Goal: Task Accomplishment & Management: Manage account settings

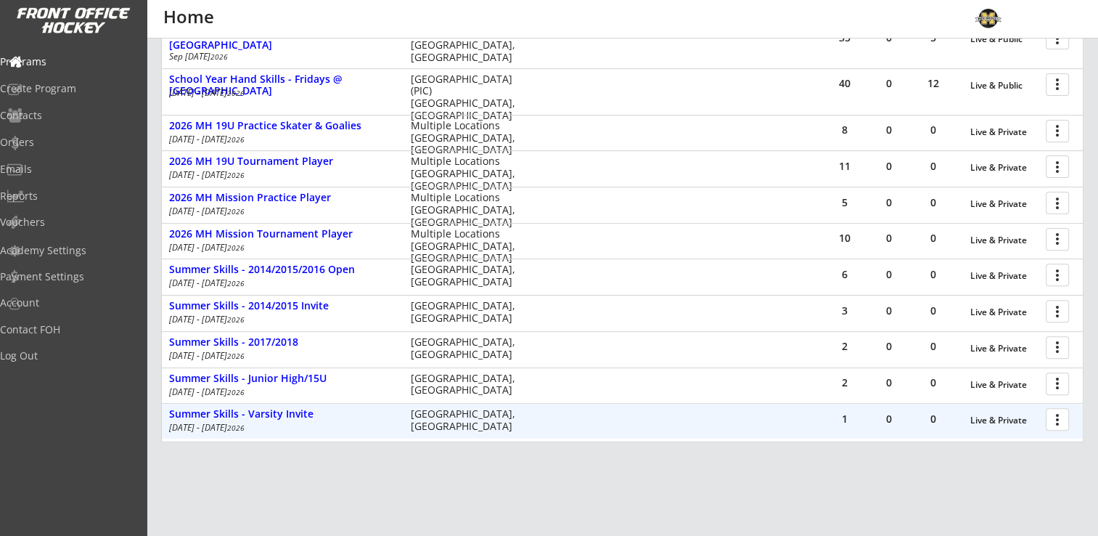
scroll to position [363, 0]
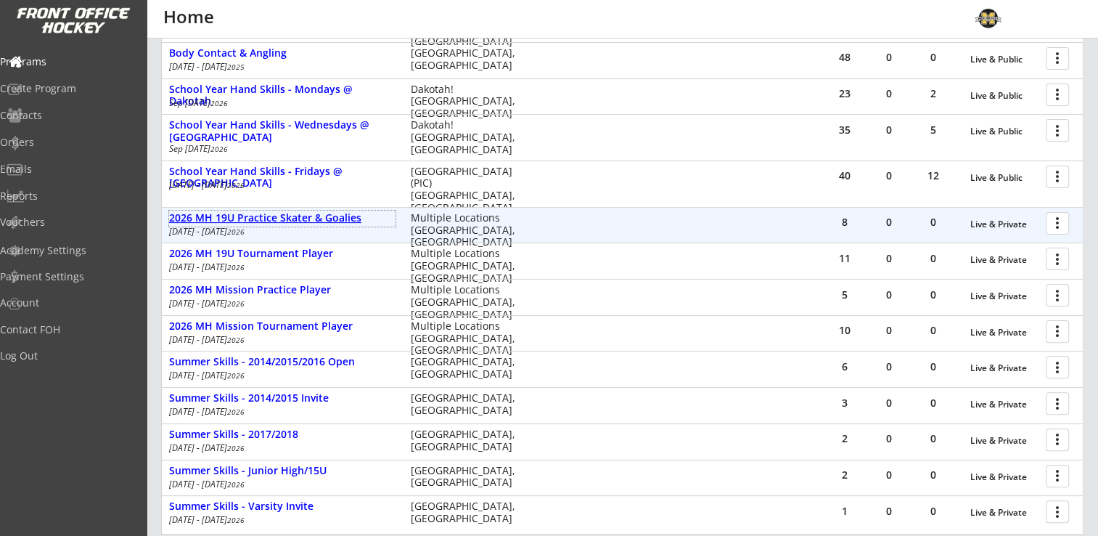
click at [300, 215] on div "2026 MH 19U Practice Skater & Goalies" at bounding box center [282, 218] width 226 height 12
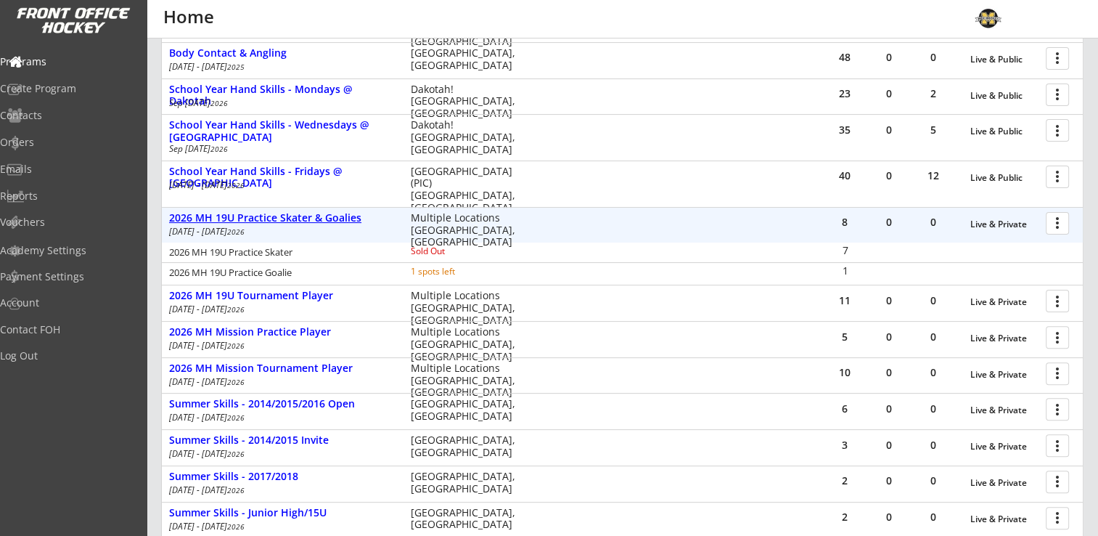
click at [300, 215] on div "2026 MH 19U Practice Skater & Goalies" at bounding box center [282, 218] width 226 height 12
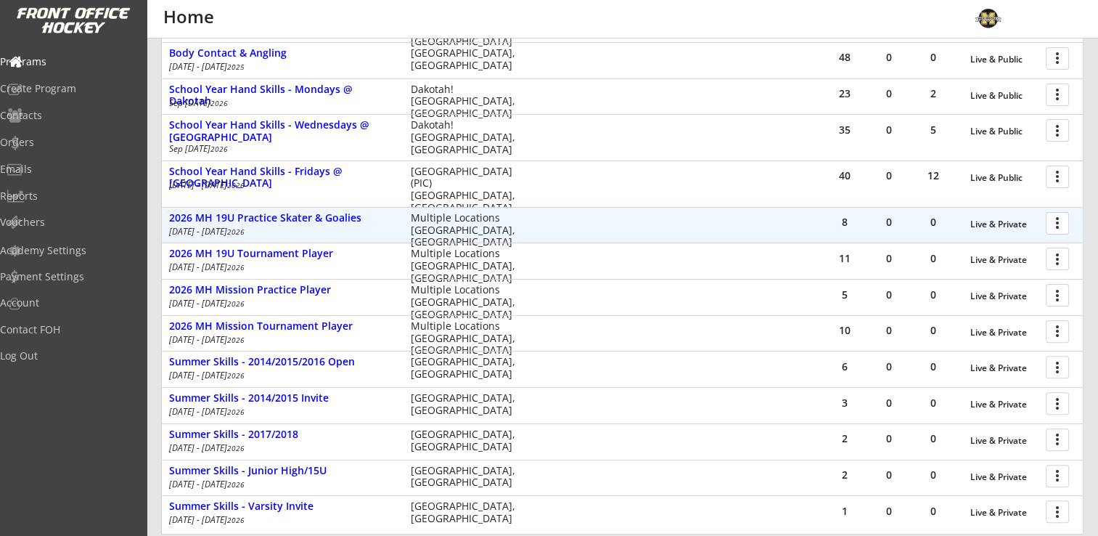
click at [1061, 219] on div at bounding box center [1059, 222] width 25 height 25
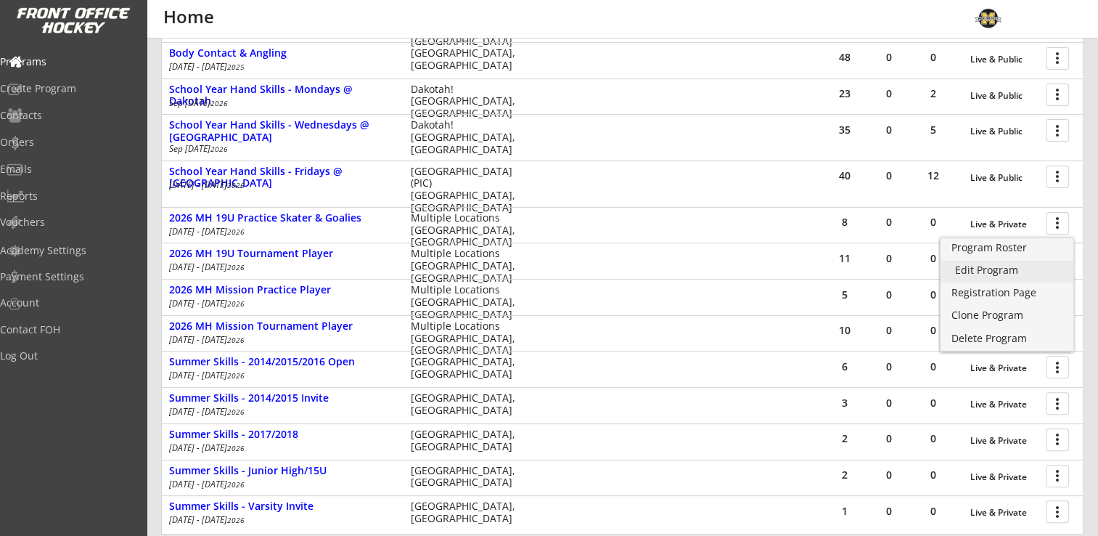
click at [994, 267] on div "Edit Program" at bounding box center [1007, 270] width 104 height 10
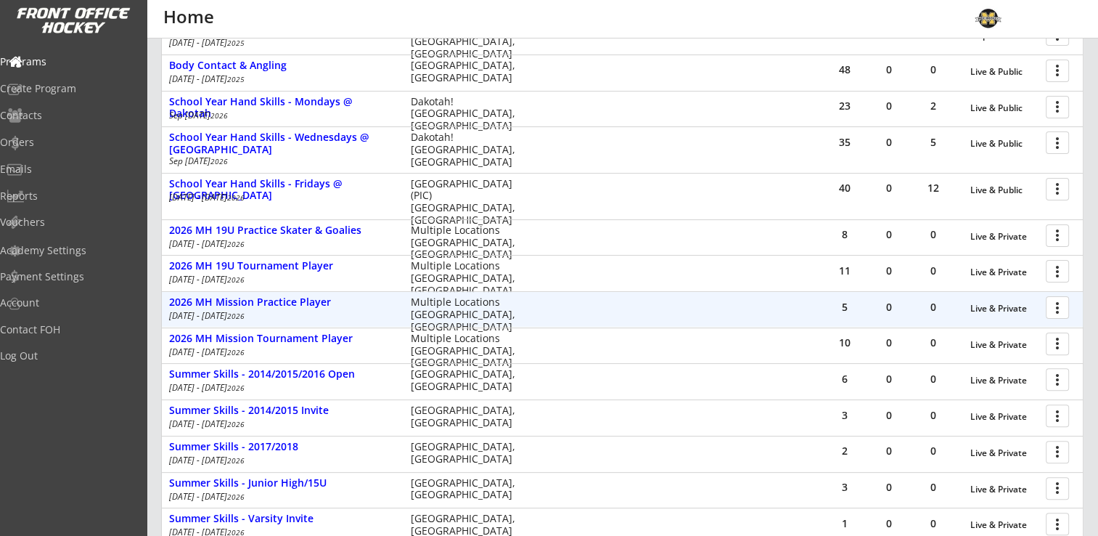
scroll to position [436, 0]
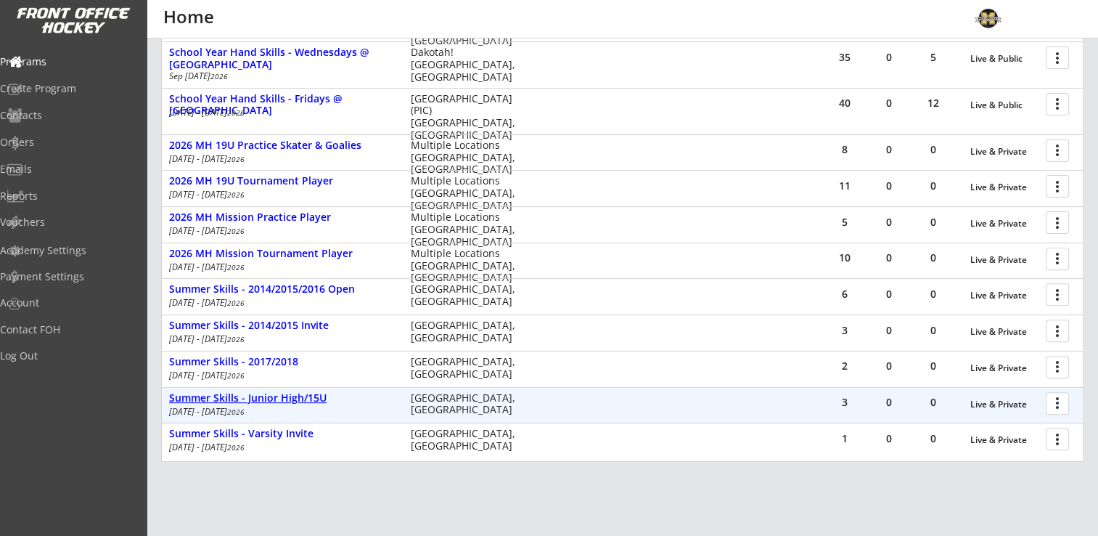
click at [278, 402] on div "Summer Skills - Junior High/15U" at bounding box center [282, 398] width 226 height 12
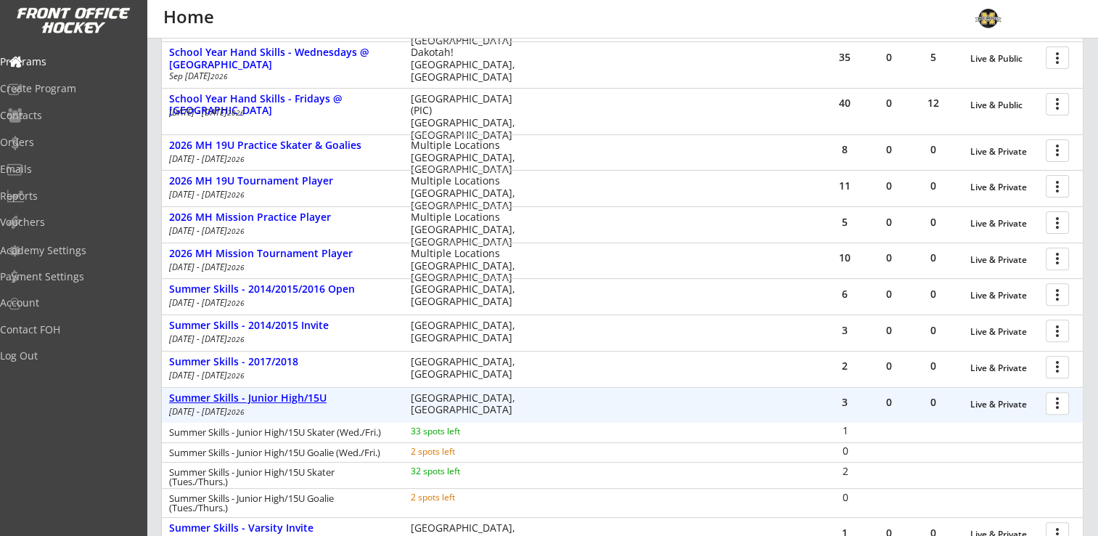
click at [285, 397] on div "Summer Skills - Junior High/15U" at bounding box center [282, 398] width 226 height 12
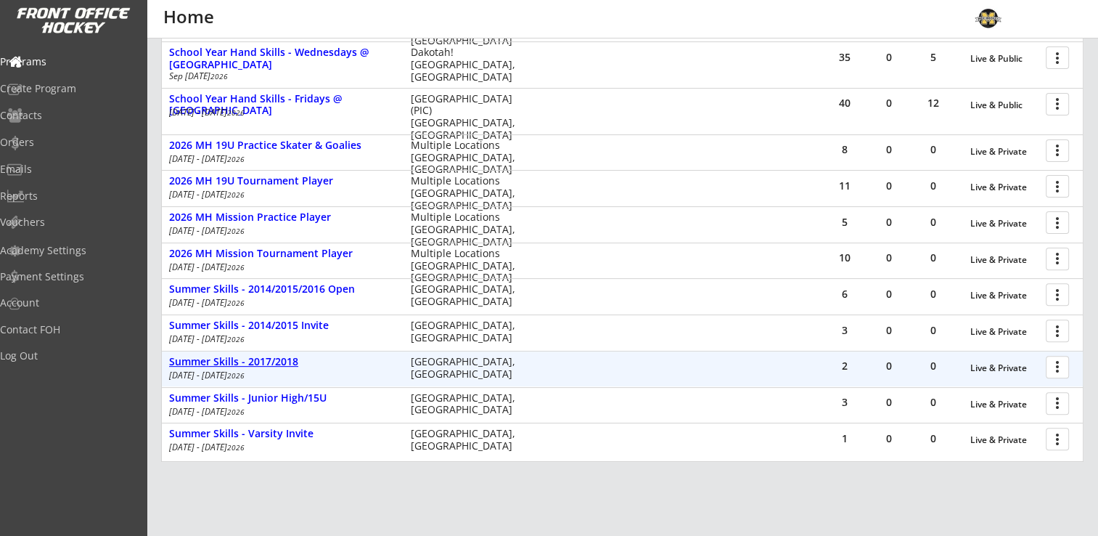
click at [250, 359] on div "Summer Skills - 2017/2018" at bounding box center [282, 362] width 226 height 12
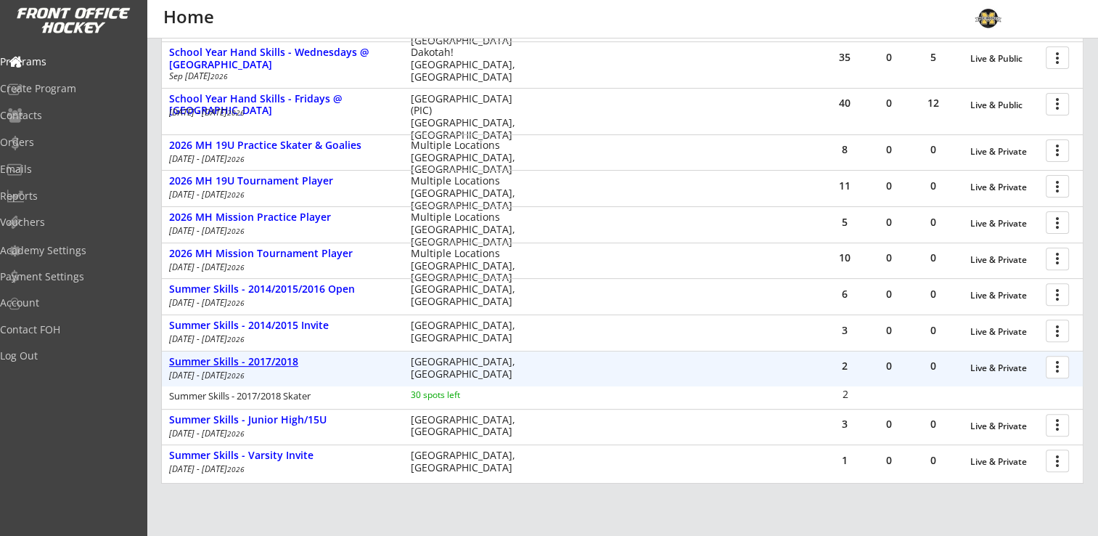
click at [250, 359] on div "Summer Skills - 2017/2018" at bounding box center [282, 362] width 226 height 12
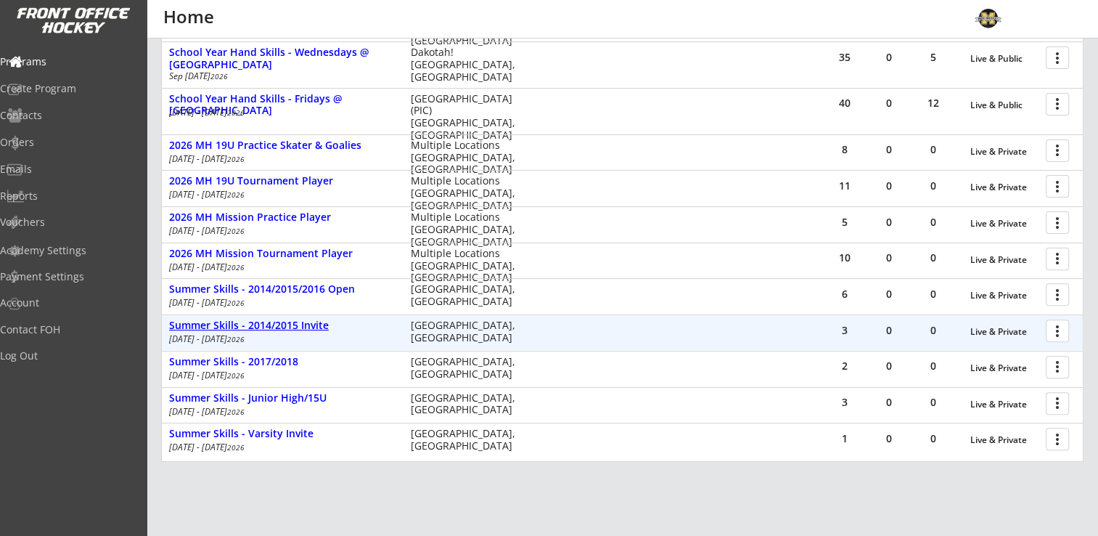
click at [254, 324] on div "Summer Skills - 2014/2015 Invite" at bounding box center [282, 325] width 226 height 12
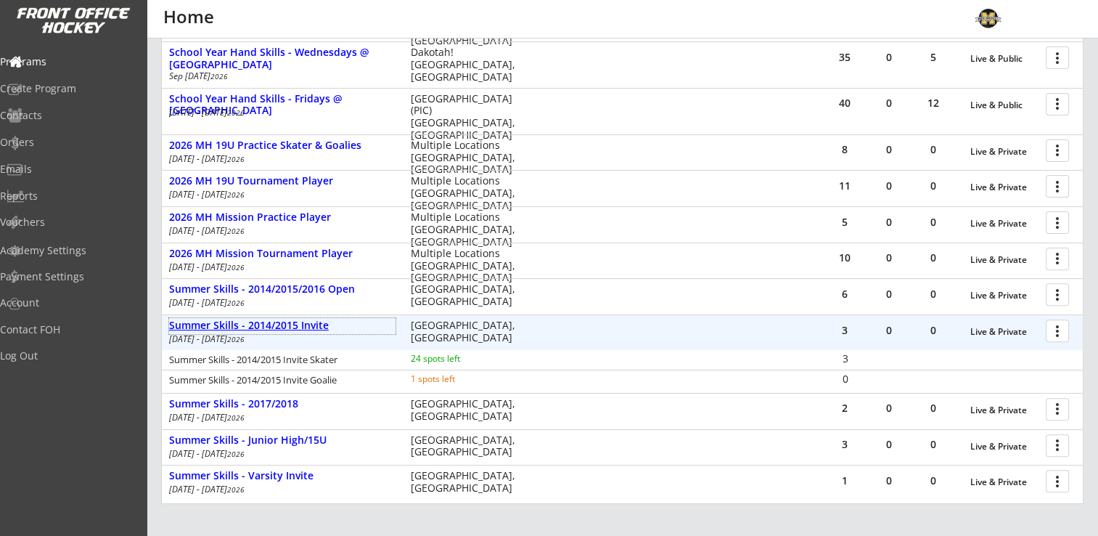
click at [268, 324] on div "Summer Skills - 2014/2015 Invite" at bounding box center [282, 325] width 226 height 12
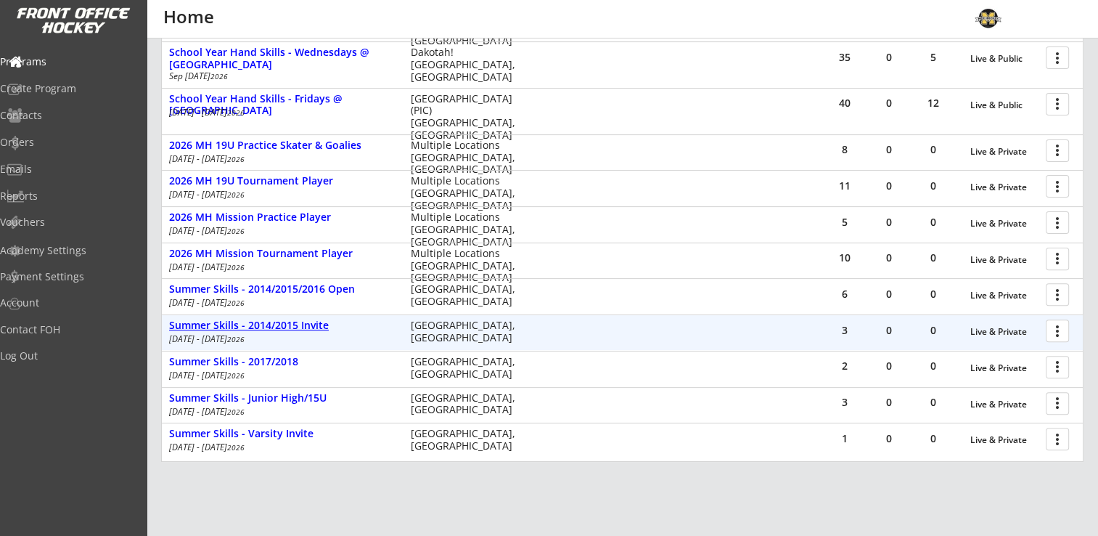
click at [268, 324] on div "Summer Skills - 2014/2015 Invite" at bounding box center [282, 325] width 226 height 12
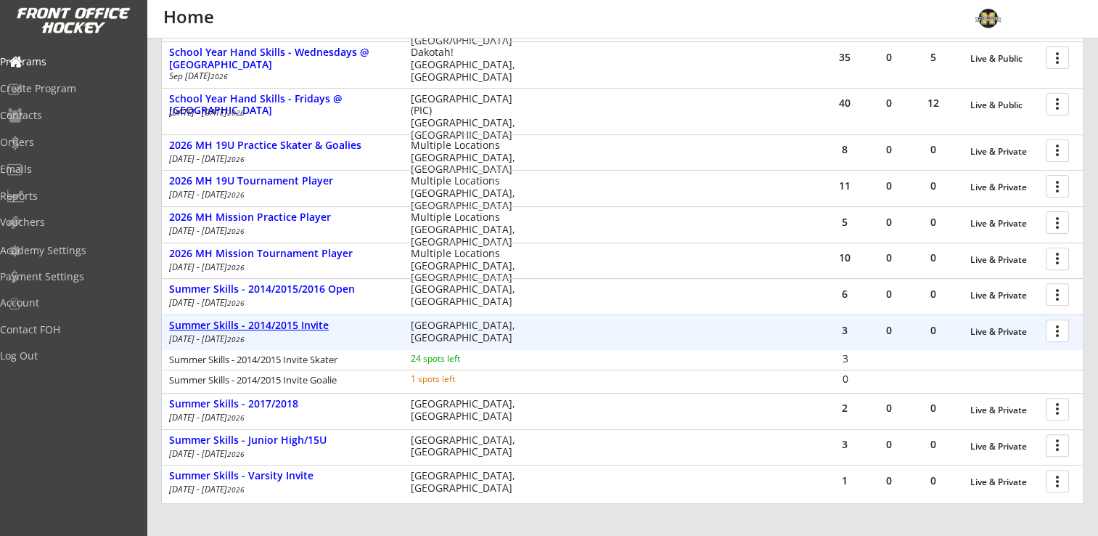
click at [268, 324] on div "Summer Skills - 2014/2015 Invite" at bounding box center [282, 325] width 226 height 12
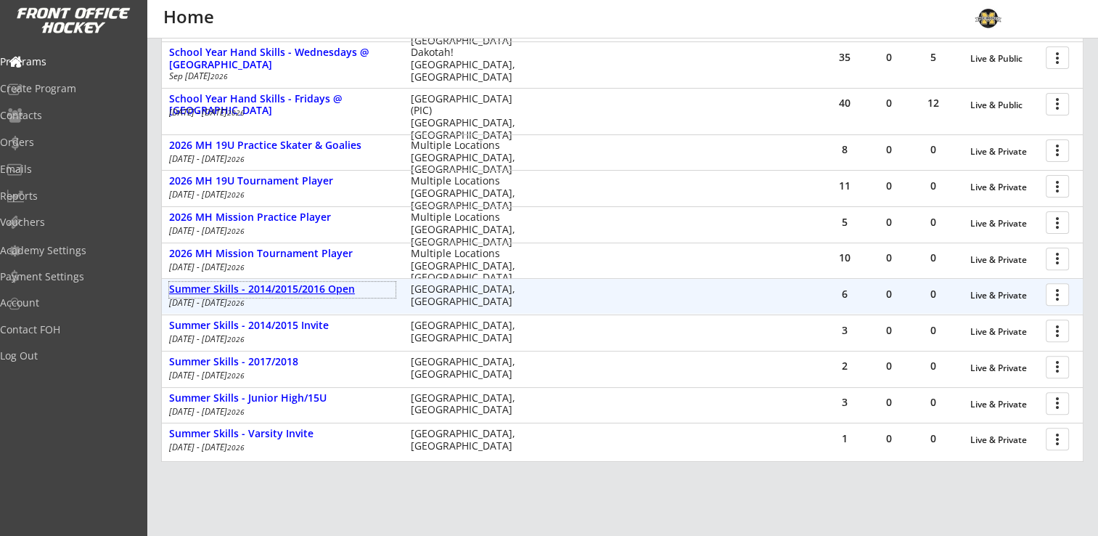
click at [279, 286] on div "Summer Skills - 2014/2015/2016 Open" at bounding box center [282, 289] width 226 height 12
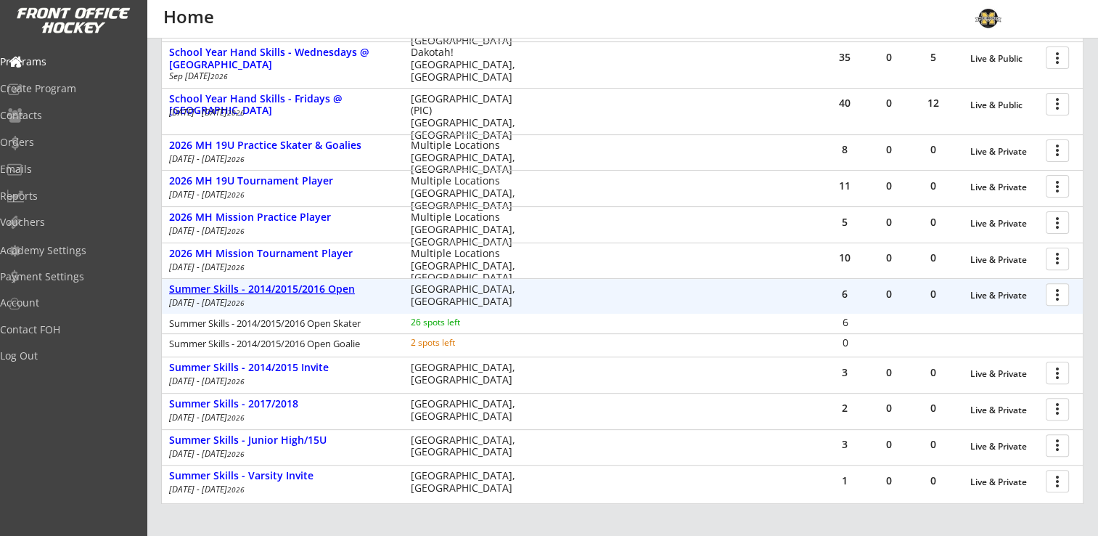
click at [279, 286] on div "Summer Skills - 2014/2015/2016 Open" at bounding box center [282, 289] width 226 height 12
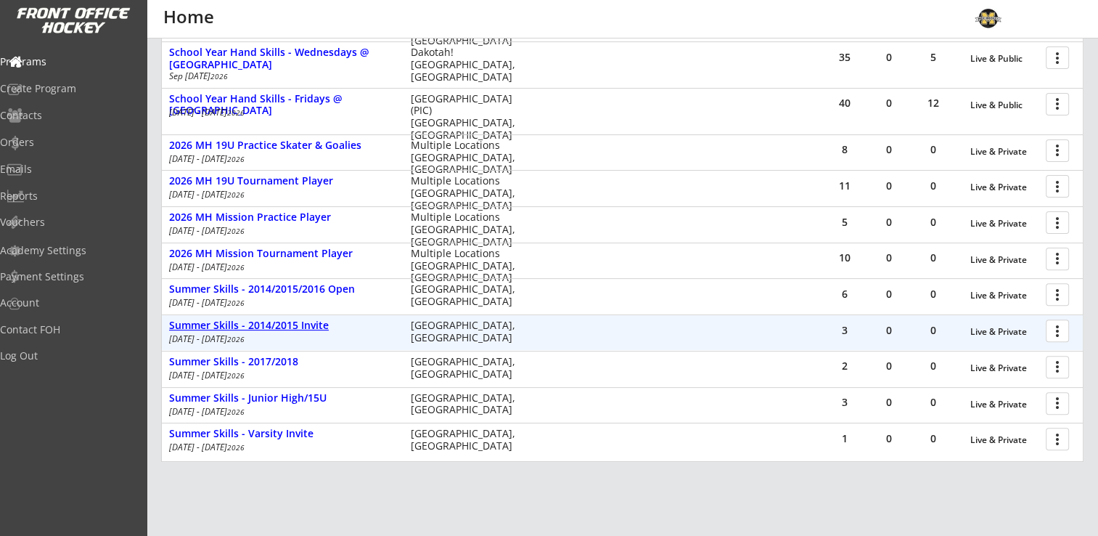
click at [276, 320] on div "Summer Skills - 2014/2015 Invite" at bounding box center [282, 325] width 226 height 12
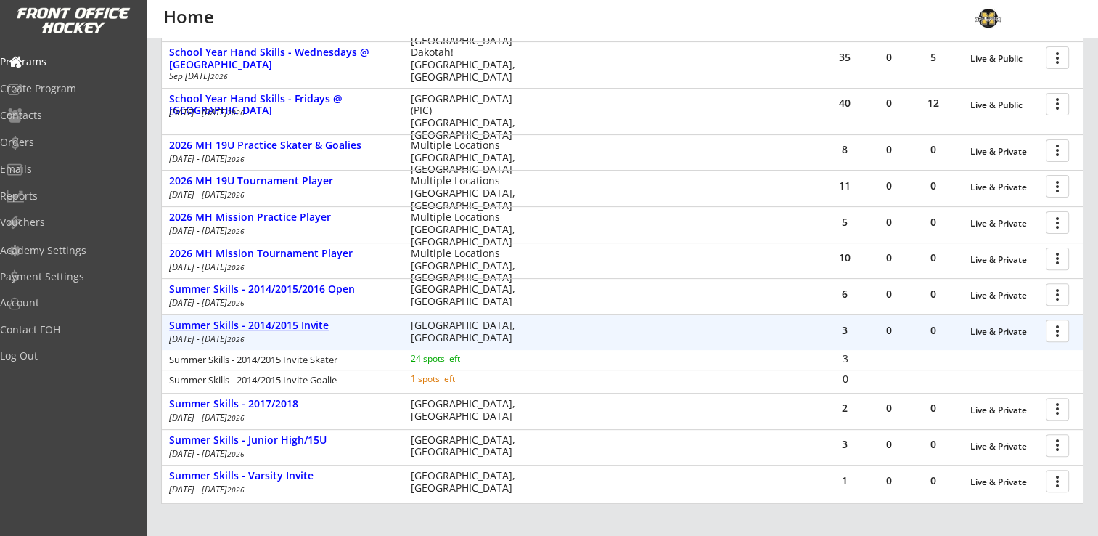
click at [276, 324] on div "Summer Skills - 2014/2015 Invite" at bounding box center [282, 325] width 226 height 12
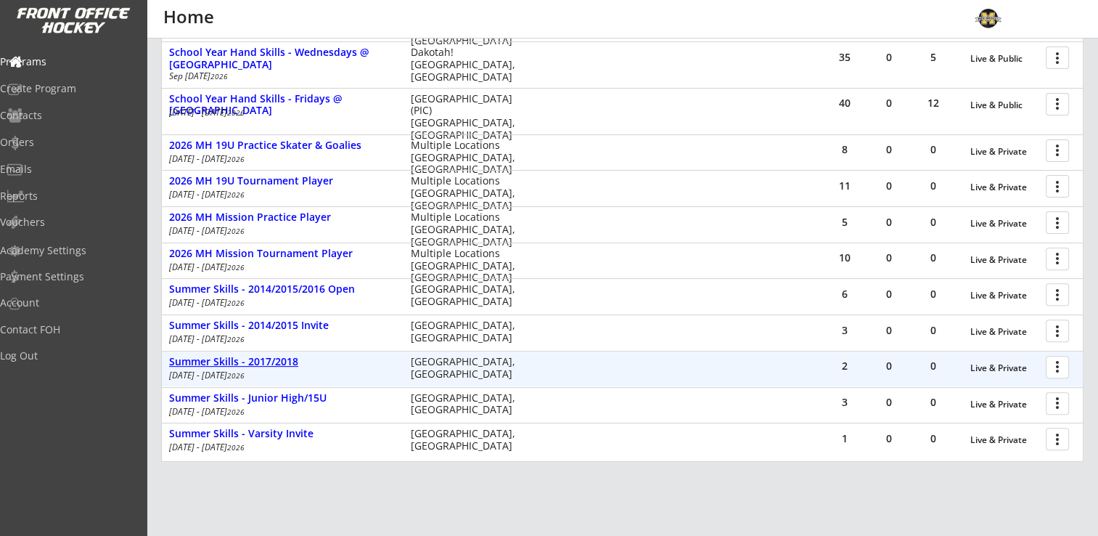
click at [272, 360] on div "Summer Skills - 2017/2018" at bounding box center [282, 362] width 226 height 12
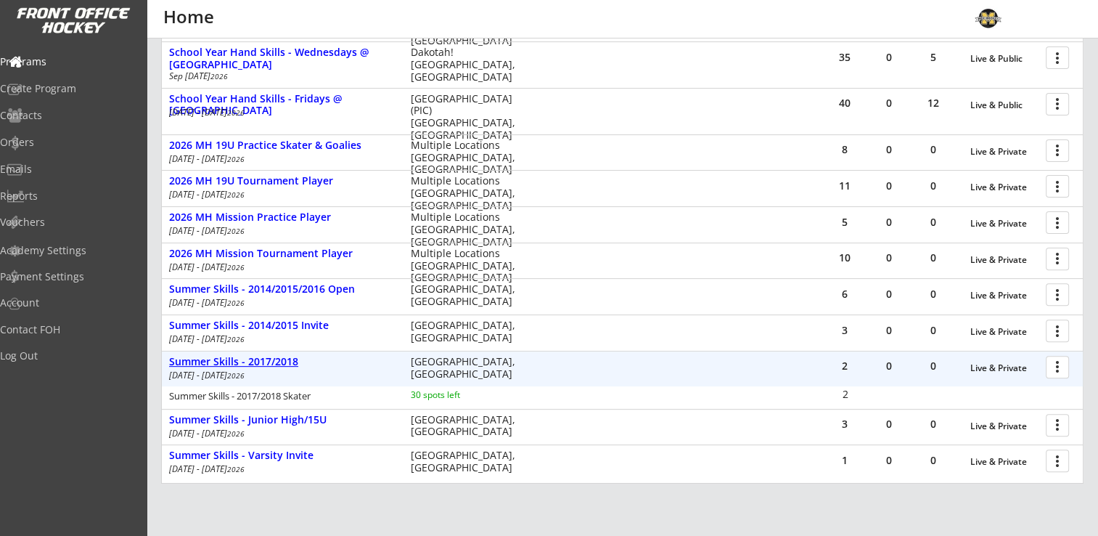
click at [272, 360] on div "Summer Skills - 2017/2018" at bounding box center [282, 362] width 226 height 12
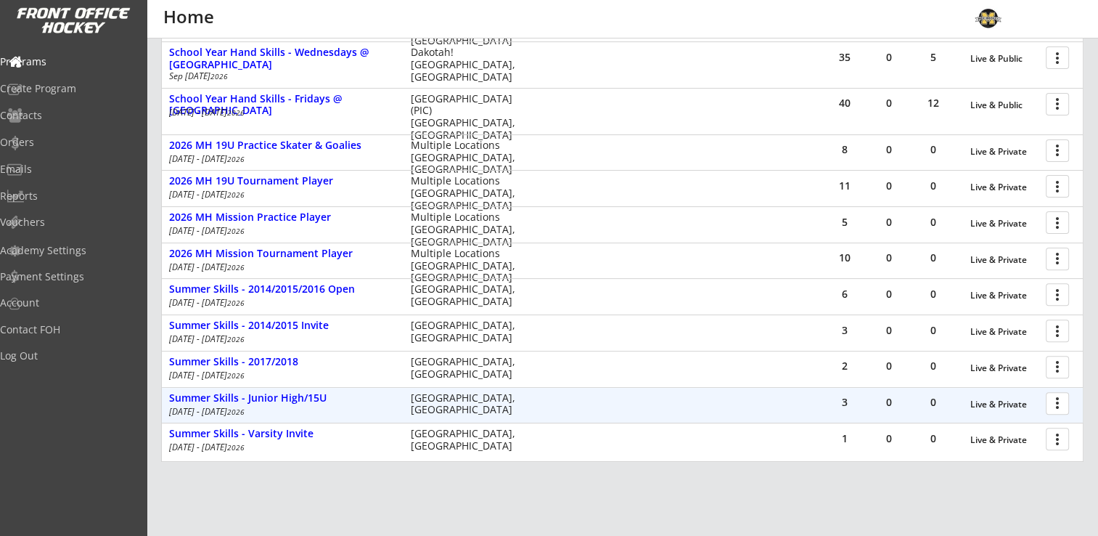
click at [274, 407] on div "Jun 9 - Aug 21 2026" at bounding box center [280, 411] width 222 height 9
click at [277, 400] on div "Summer Skills - Junior High/15U" at bounding box center [282, 398] width 226 height 12
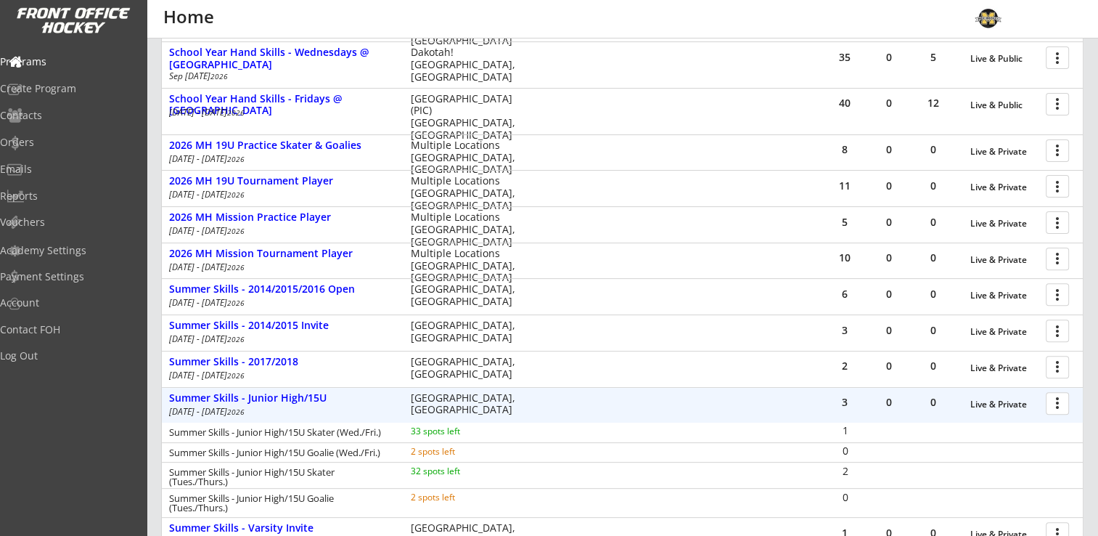
scroll to position [508, 0]
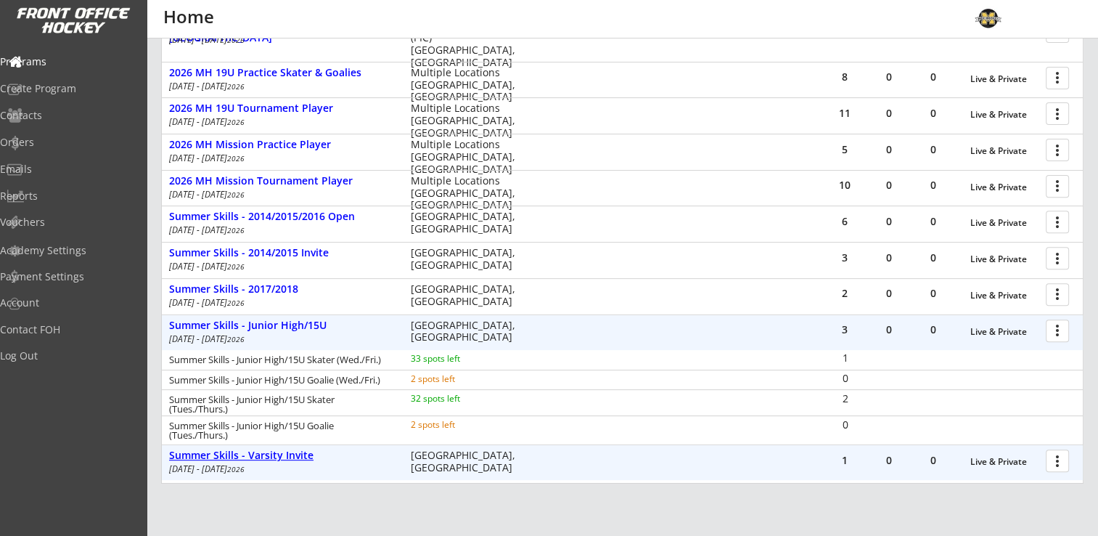
click at [216, 454] on div "Summer Skills - Varsity Invite" at bounding box center [282, 455] width 226 height 12
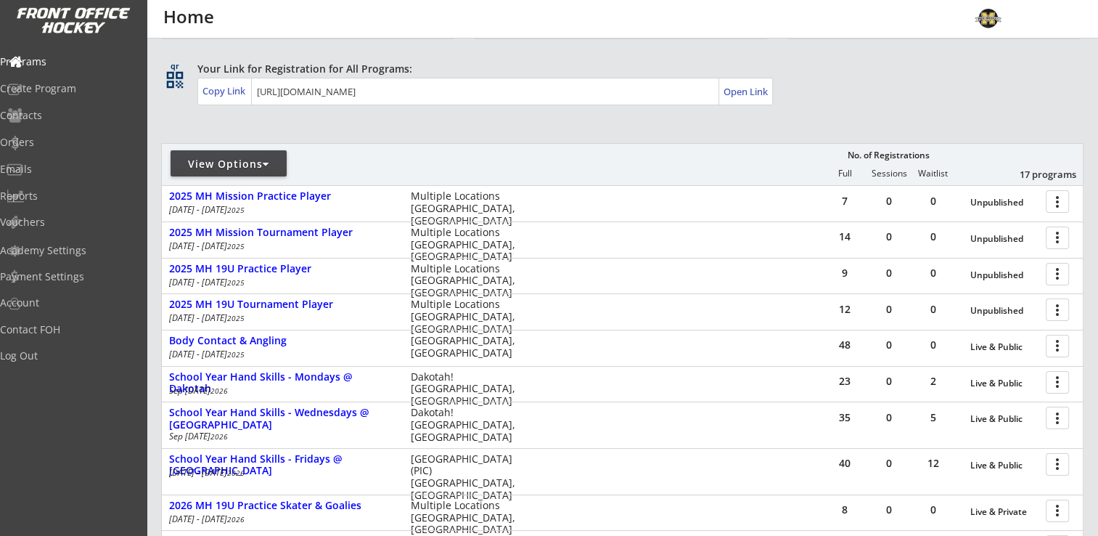
scroll to position [73, 0]
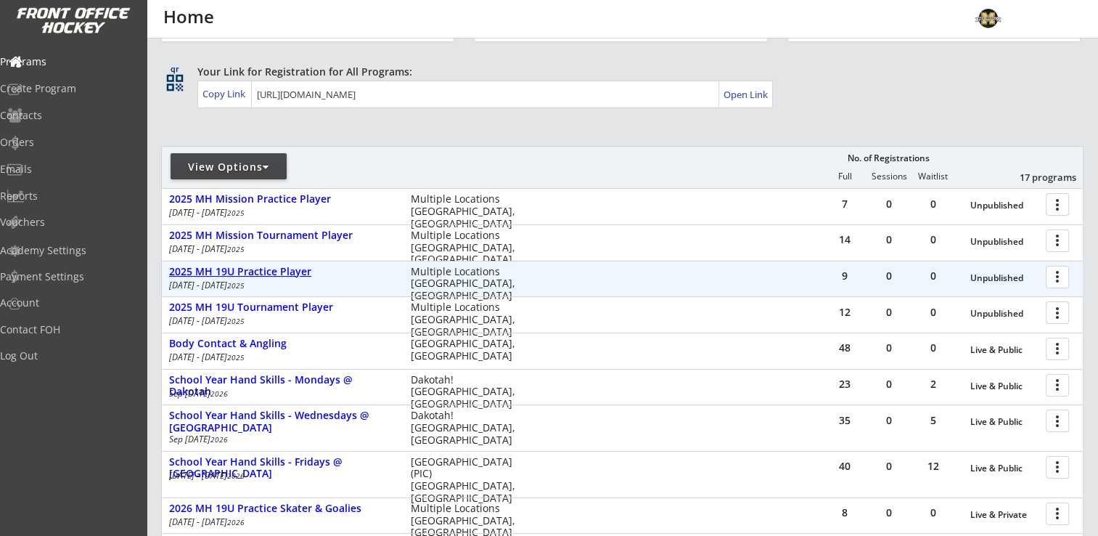
click at [256, 271] on div "2025 MH 19U Practice Player" at bounding box center [282, 272] width 226 height 12
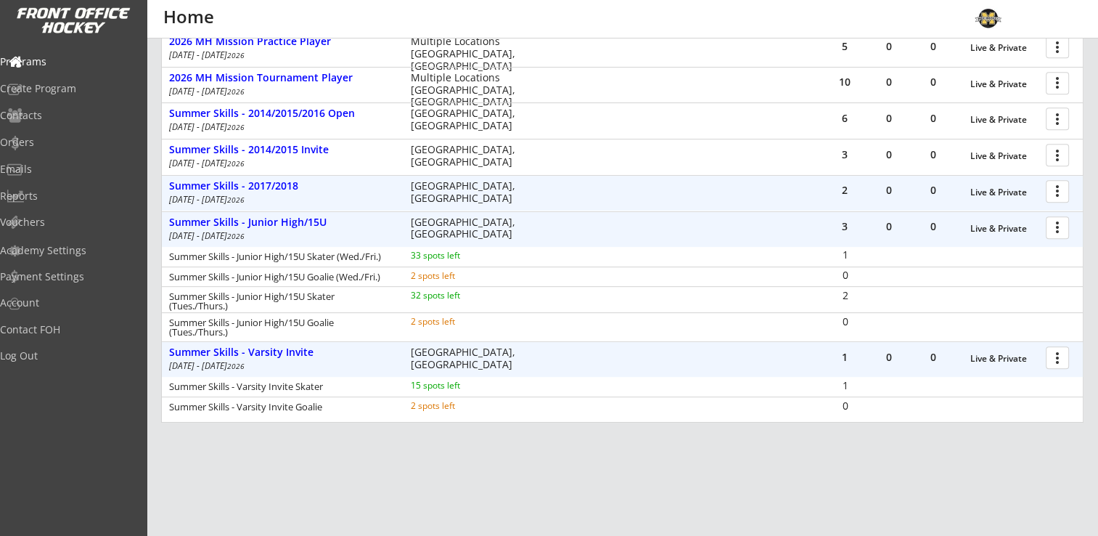
scroll to position [508, 0]
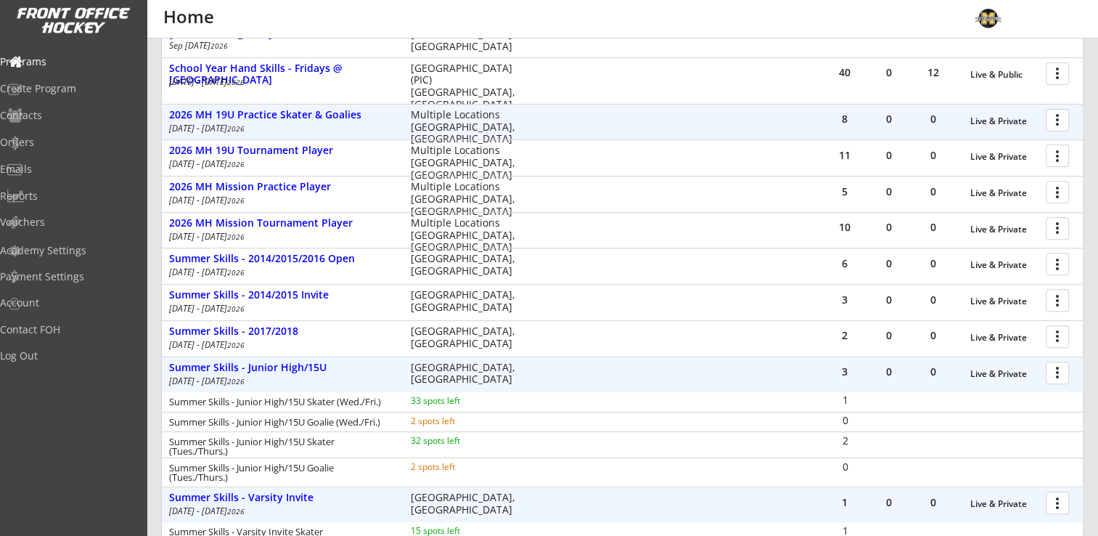
click at [1054, 112] on div at bounding box center [1059, 119] width 25 height 25
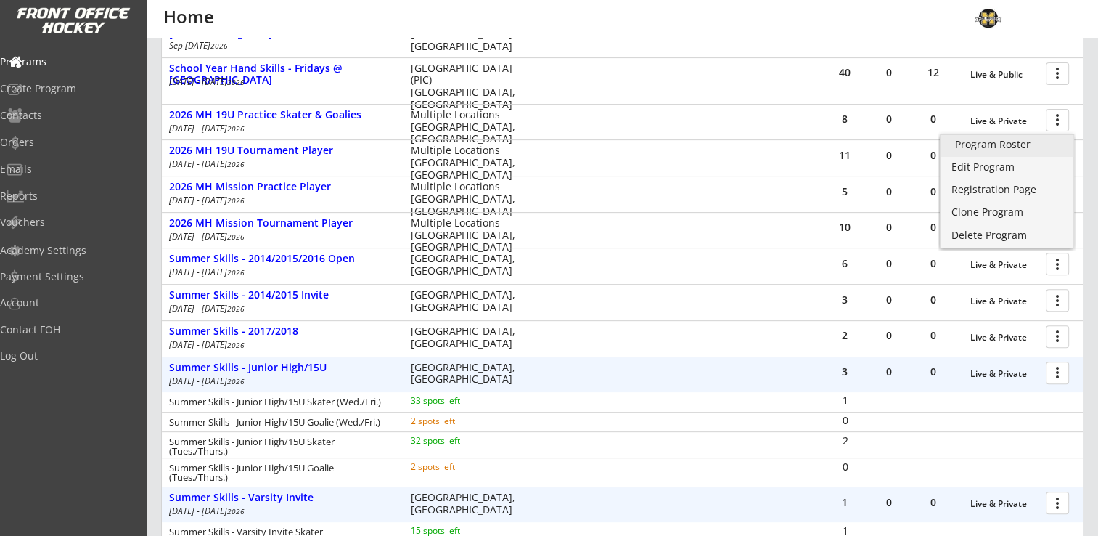
click at [1013, 142] on div "Program Roster" at bounding box center [1007, 144] width 104 height 10
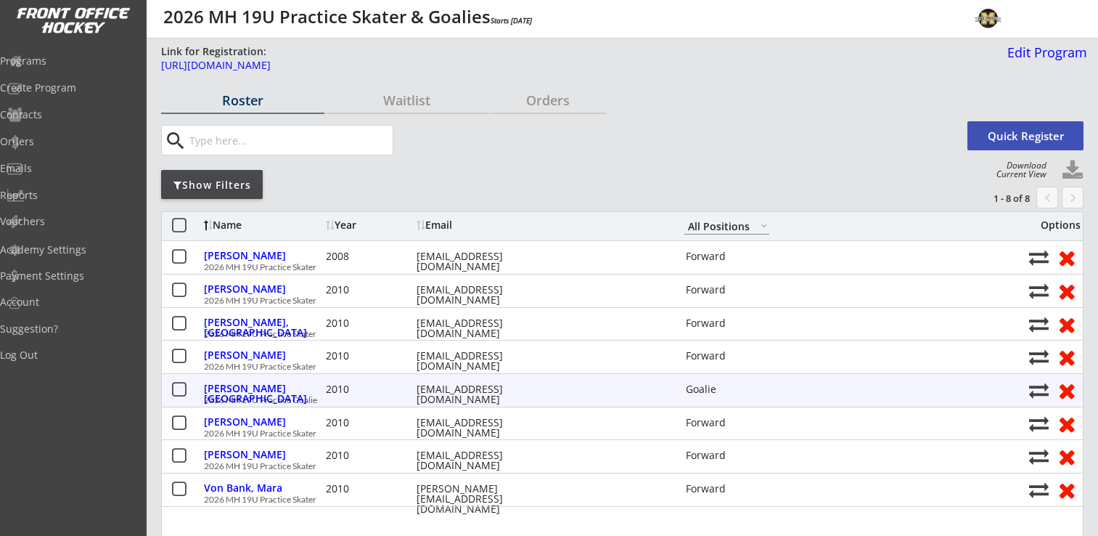
select select ""All Positions""
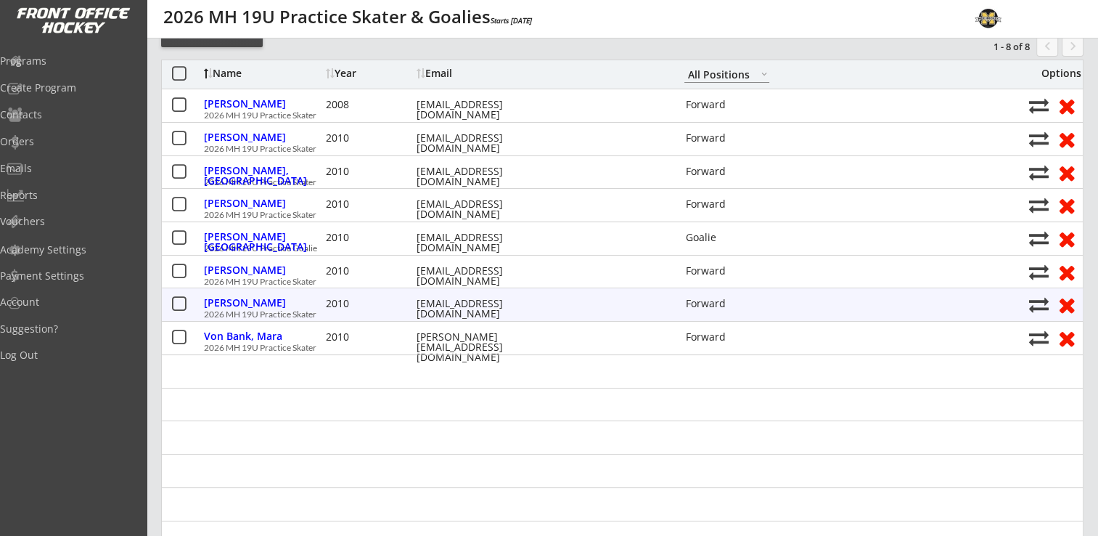
scroll to position [290, 0]
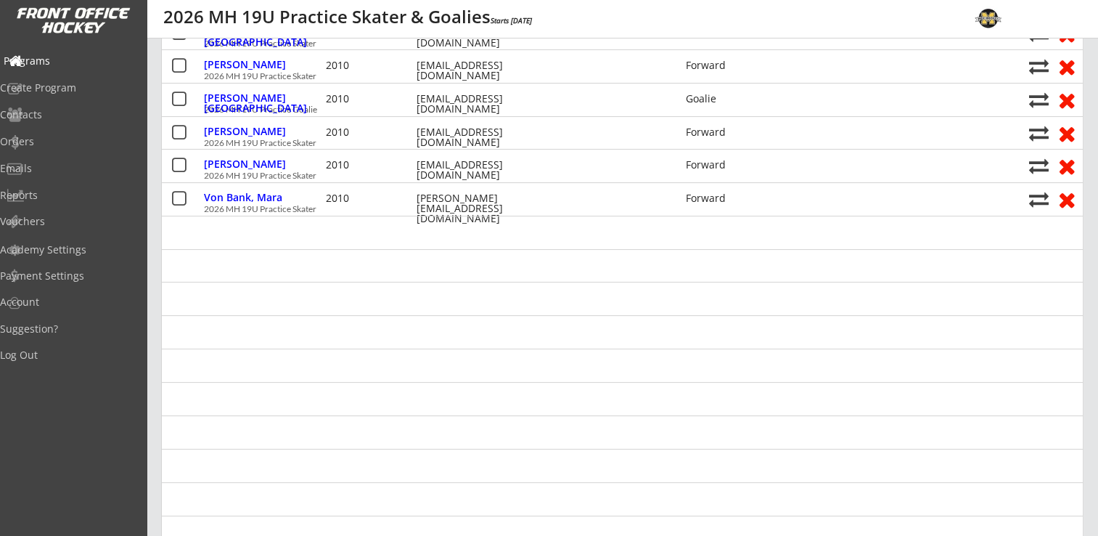
click at [67, 65] on div "Programs" at bounding box center [69, 61] width 131 height 10
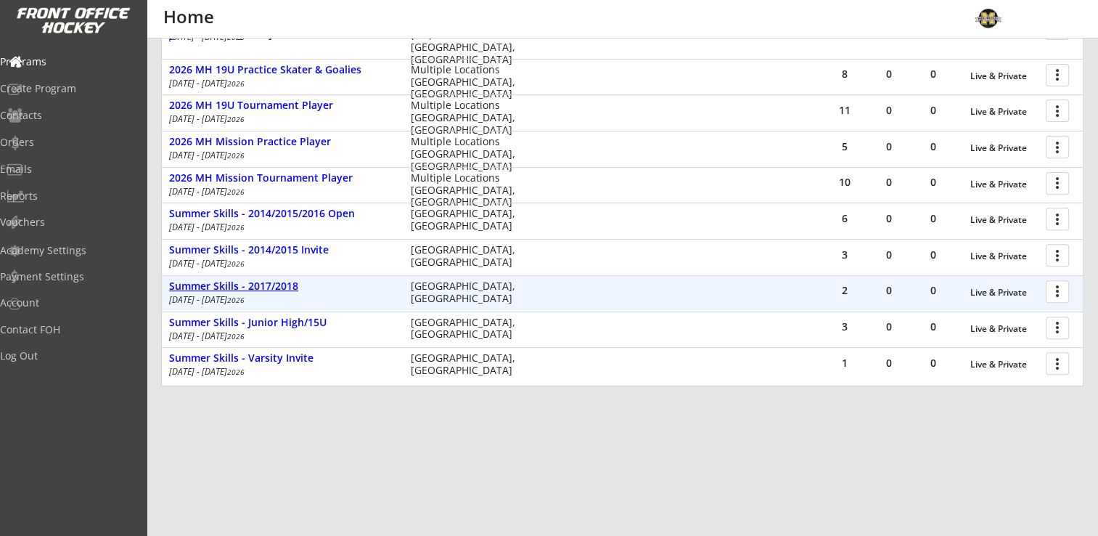
scroll to position [528, 0]
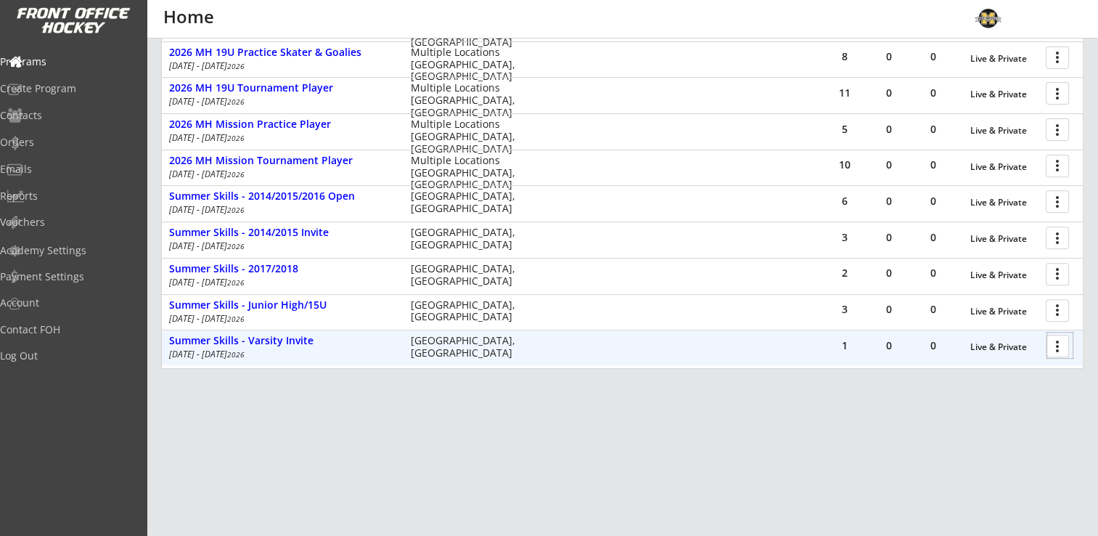
click at [1060, 347] on div at bounding box center [1059, 344] width 25 height 25
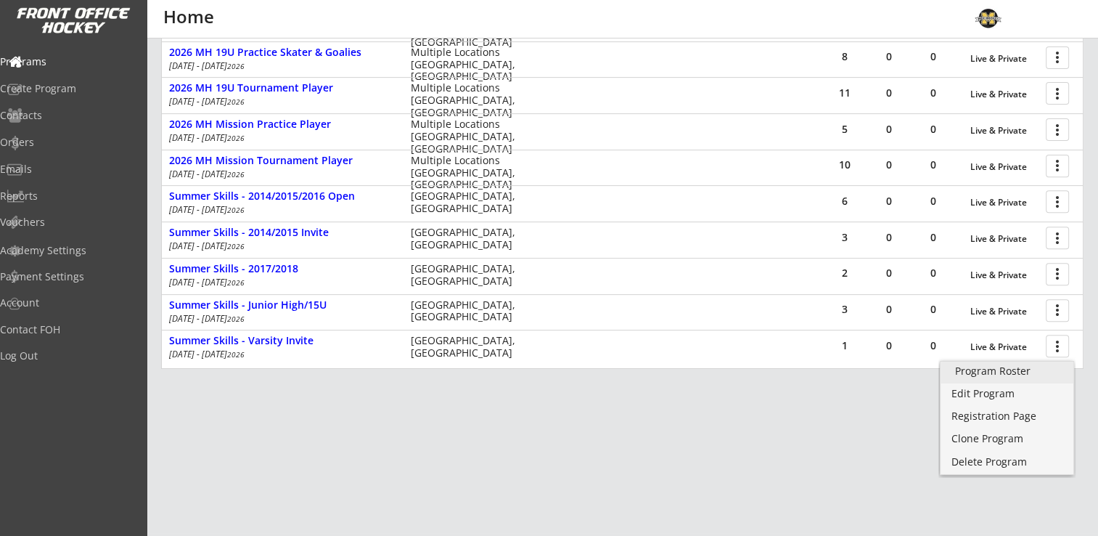
click at [1019, 368] on div "Program Roster" at bounding box center [1007, 371] width 104 height 10
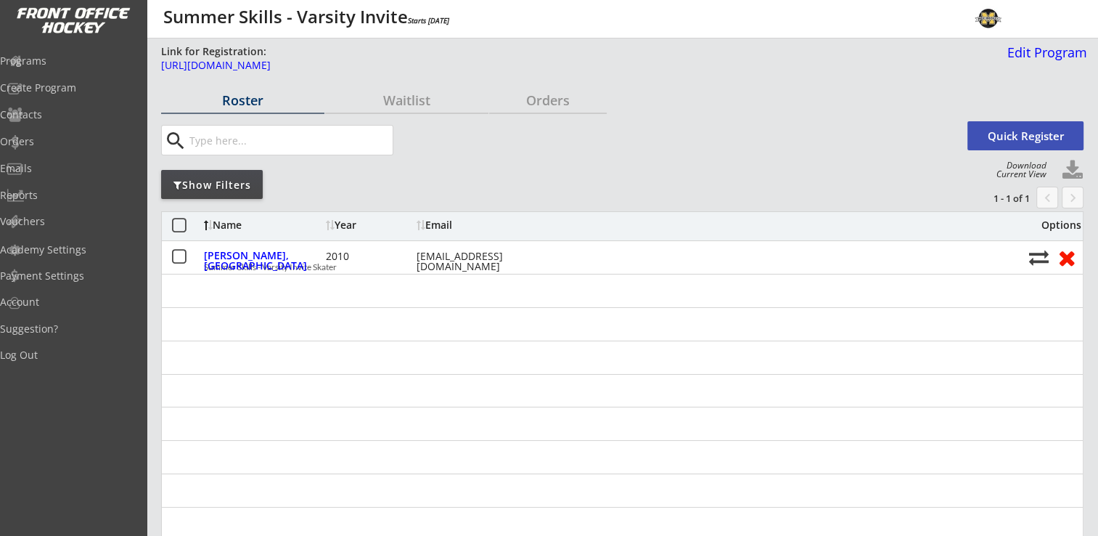
click at [245, 102] on div "Roster" at bounding box center [242, 100] width 163 height 13
click at [52, 57] on div "Programs" at bounding box center [69, 61] width 131 height 10
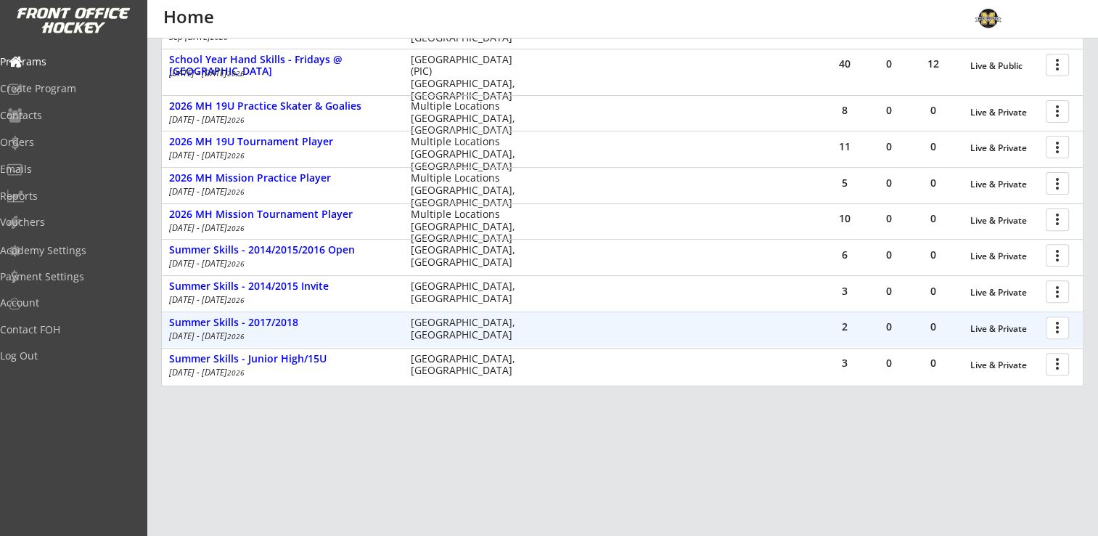
scroll to position [492, 0]
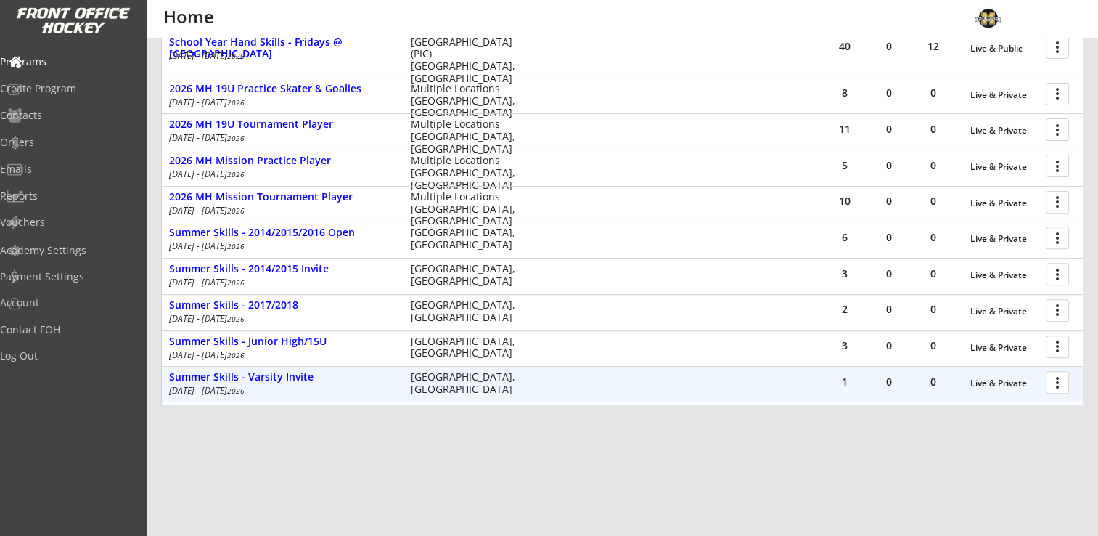
click at [1060, 385] on div at bounding box center [1059, 381] width 25 height 25
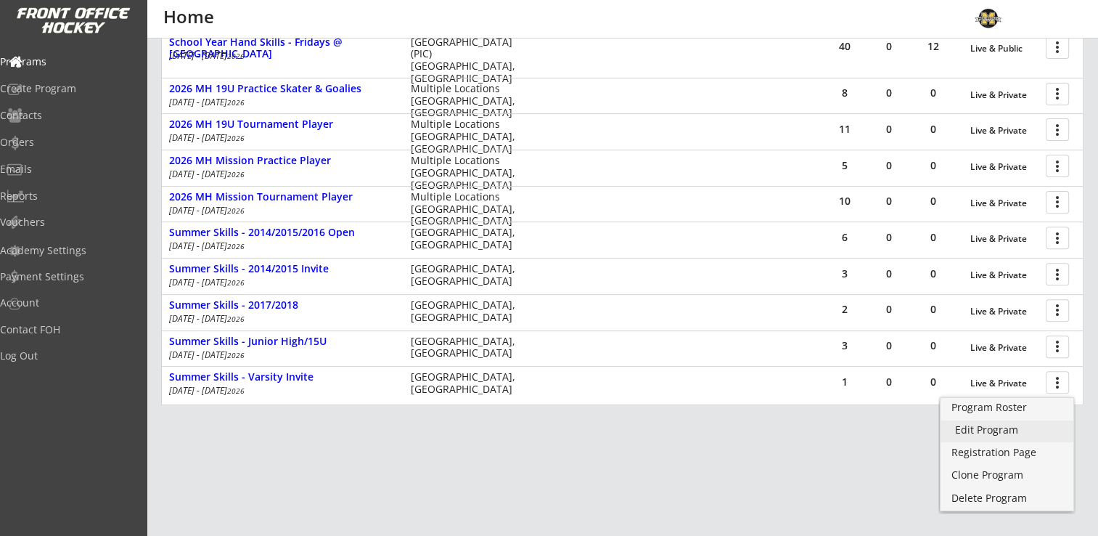
click at [1012, 427] on div "Edit Program" at bounding box center [1007, 430] width 104 height 10
